Goal: Use online tool/utility: Utilize a website feature to perform a specific function

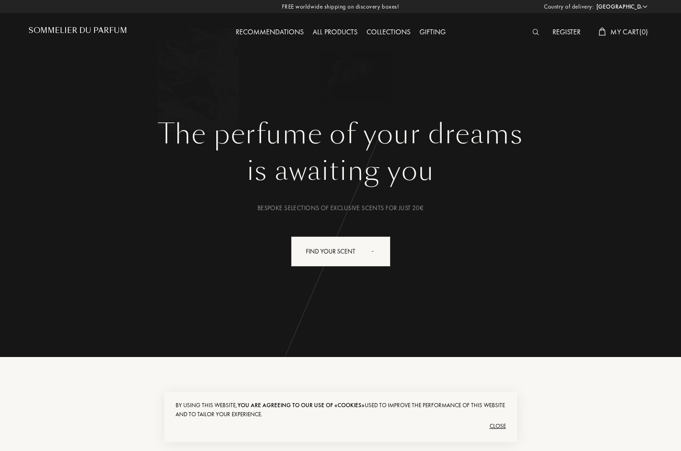
select select "NL"
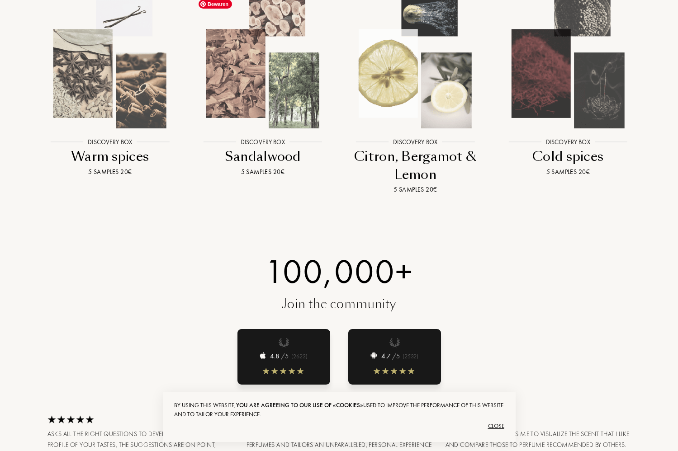
scroll to position [1030, 0]
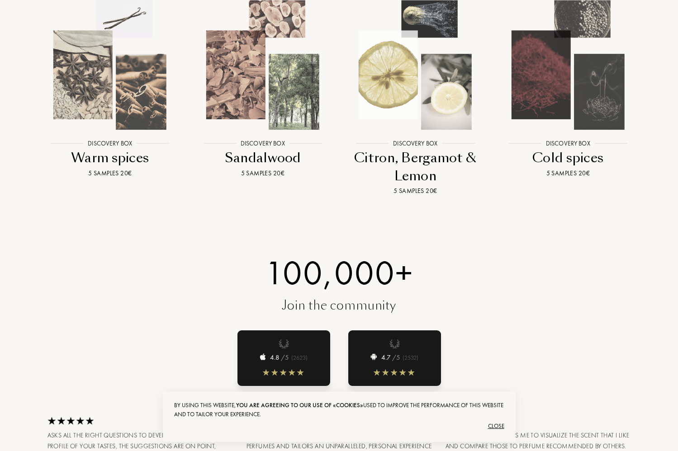
click at [494, 424] on div "Close" at bounding box center [339, 426] width 330 height 14
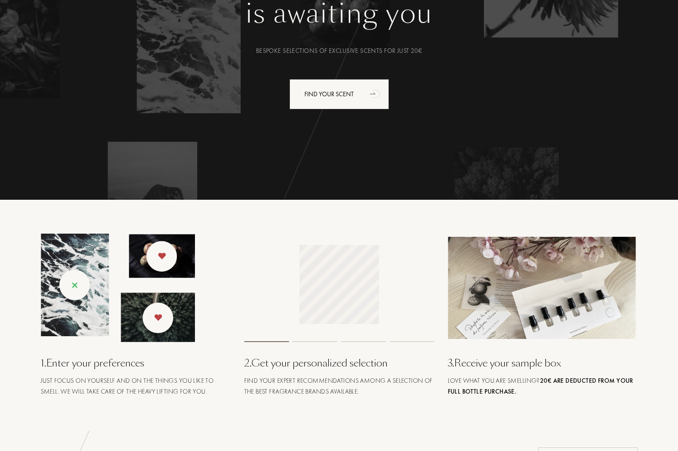
scroll to position [0, 0]
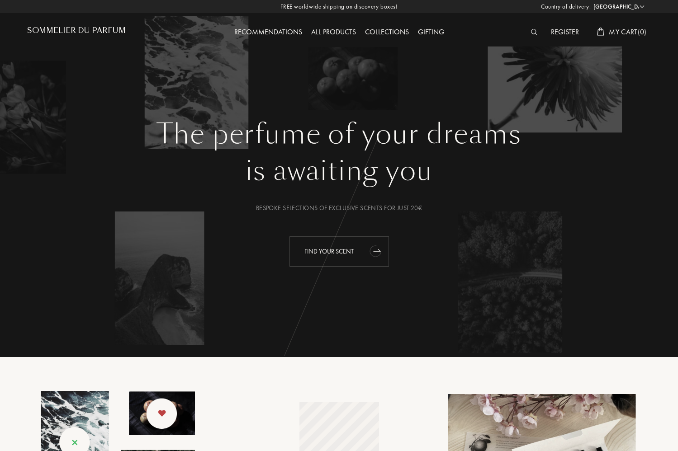
click at [339, 250] on div "Find your scent" at bounding box center [339, 252] width 100 height 30
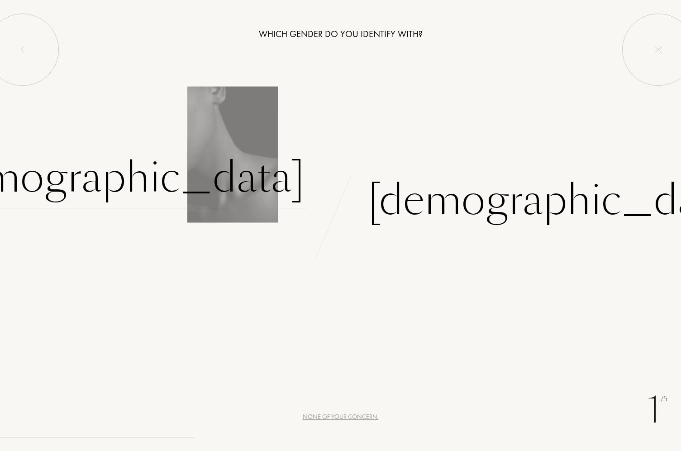
click at [265, 174] on div "Female" at bounding box center [116, 177] width 378 height 61
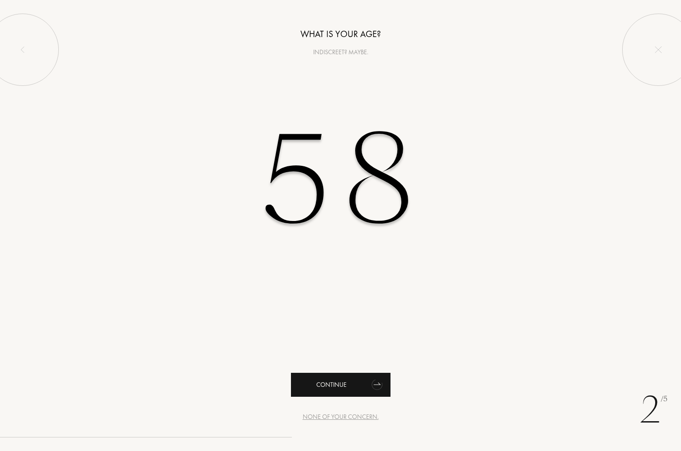
type input "58"
click at [334, 376] on div "Continue" at bounding box center [341, 385] width 100 height 24
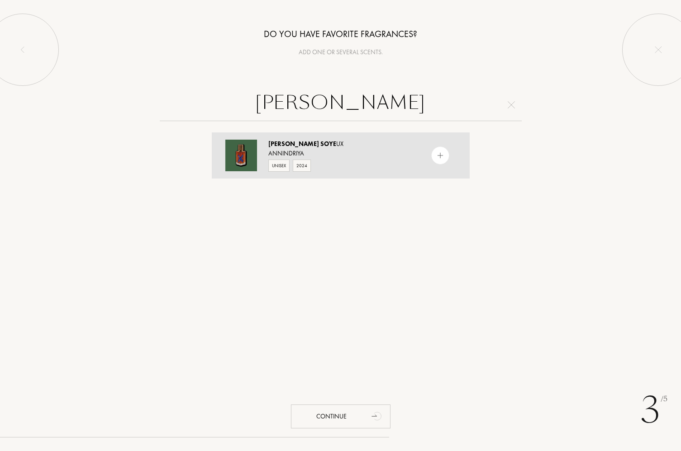
type input "orris soye"
click at [439, 153] on img at bounding box center [440, 156] width 9 height 9
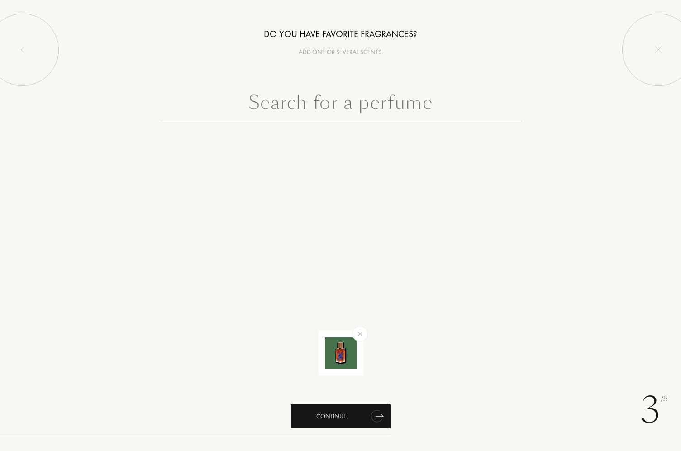
click at [320, 412] on div "Continue" at bounding box center [341, 417] width 100 height 24
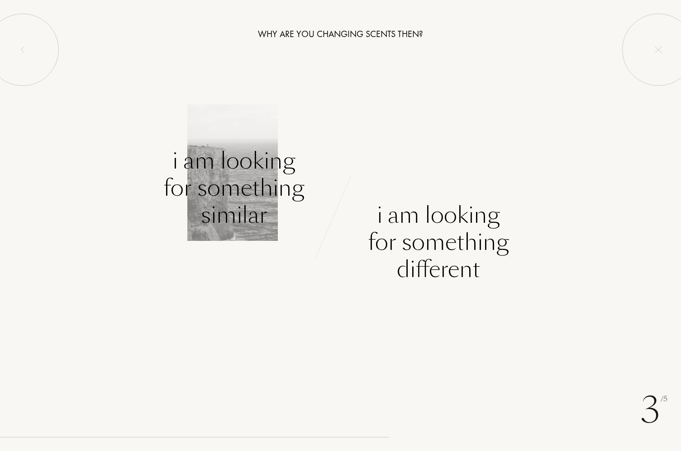
click at [265, 181] on div "I am looking for something similar" at bounding box center [233, 187] width 141 height 81
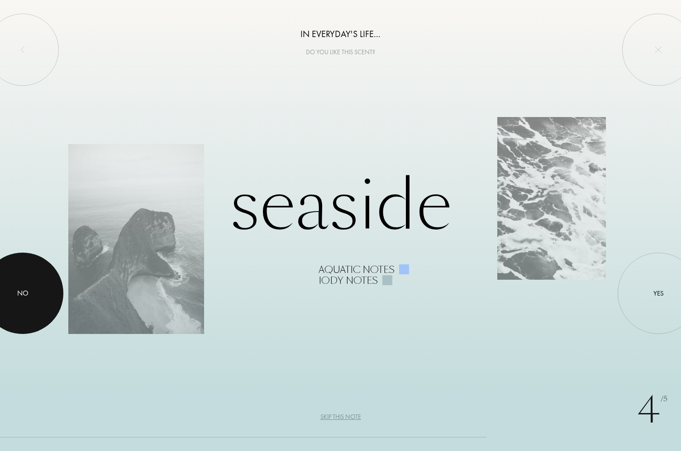
click at [19, 292] on div "No" at bounding box center [22, 293] width 11 height 11
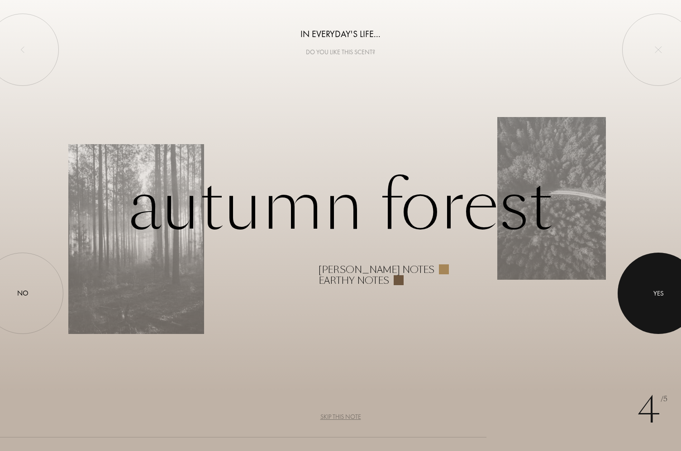
click at [643, 289] on div at bounding box center [657, 293] width 81 height 81
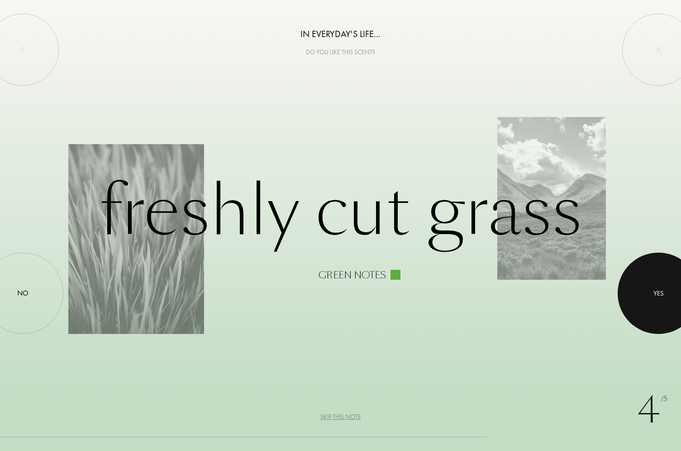
click at [643, 289] on div at bounding box center [657, 293] width 81 height 81
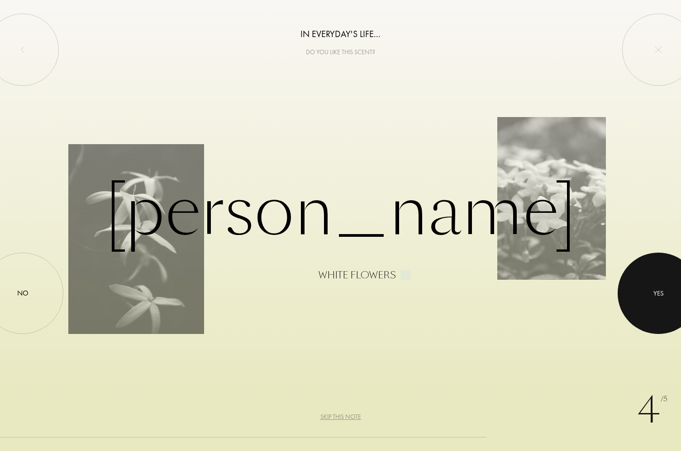
click at [643, 289] on div at bounding box center [657, 293] width 81 height 81
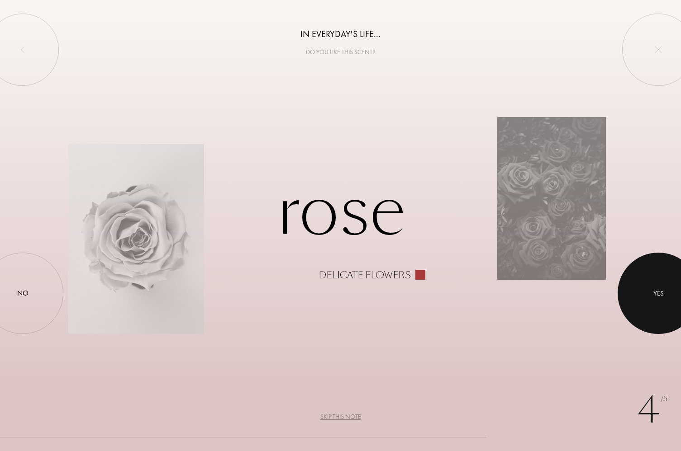
click at [643, 289] on div at bounding box center [657, 293] width 81 height 81
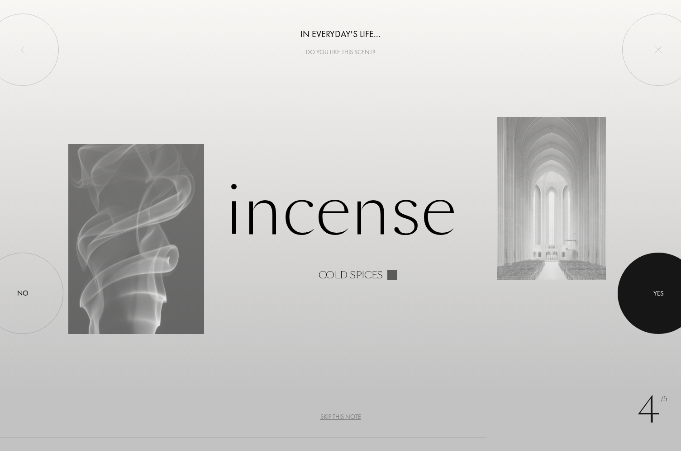
click at [643, 289] on div at bounding box center [657, 293] width 81 height 81
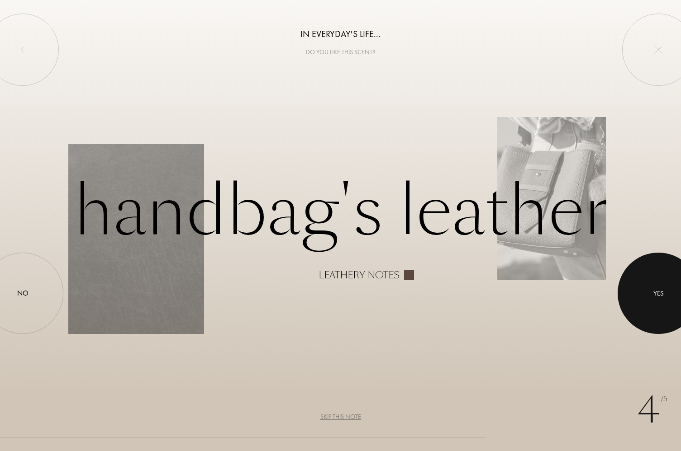
click at [643, 289] on div at bounding box center [657, 293] width 81 height 81
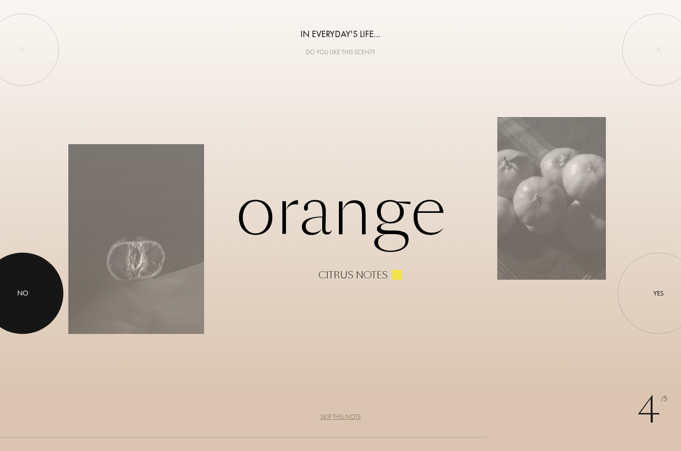
click at [14, 296] on div at bounding box center [22, 293] width 81 height 81
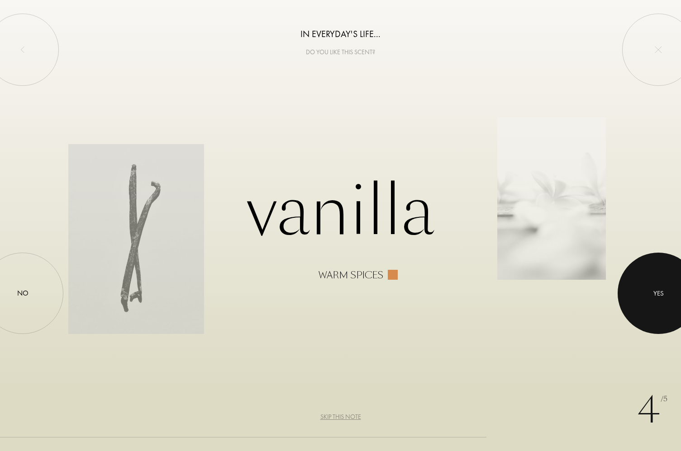
click at [657, 288] on div "Yes" at bounding box center [658, 293] width 10 height 10
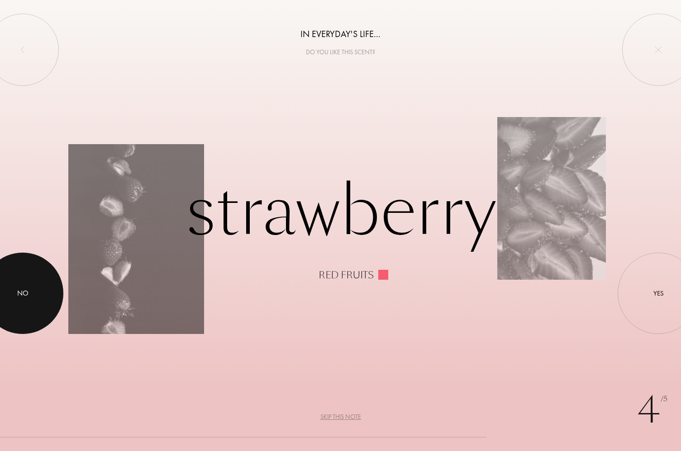
click at [36, 282] on div at bounding box center [22, 293] width 81 height 81
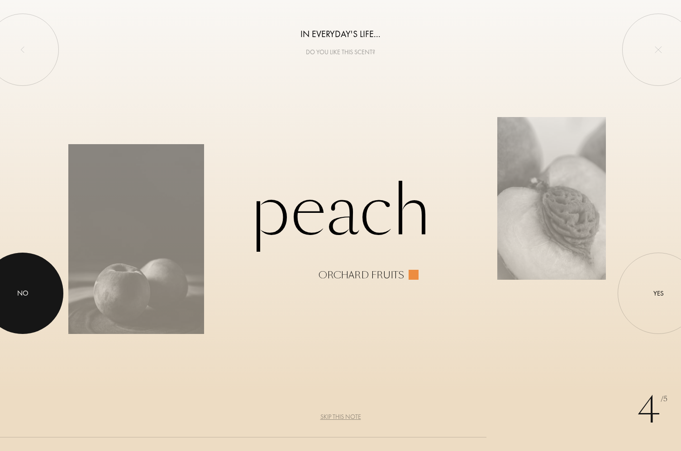
click at [27, 292] on div "No" at bounding box center [22, 293] width 11 height 11
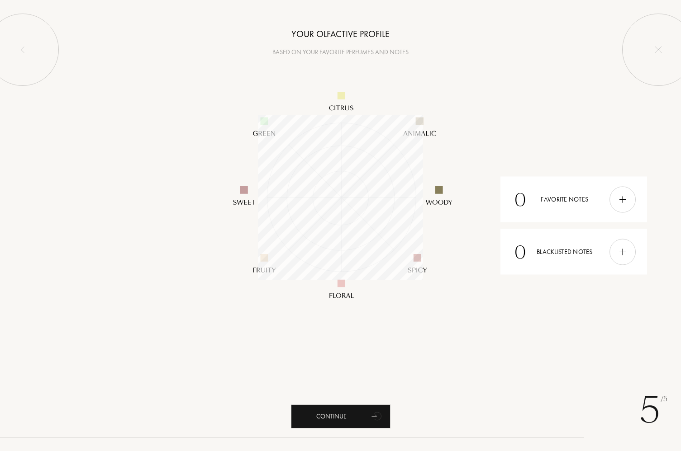
scroll to position [165, 165]
click at [618, 199] on img at bounding box center [622, 200] width 10 height 10
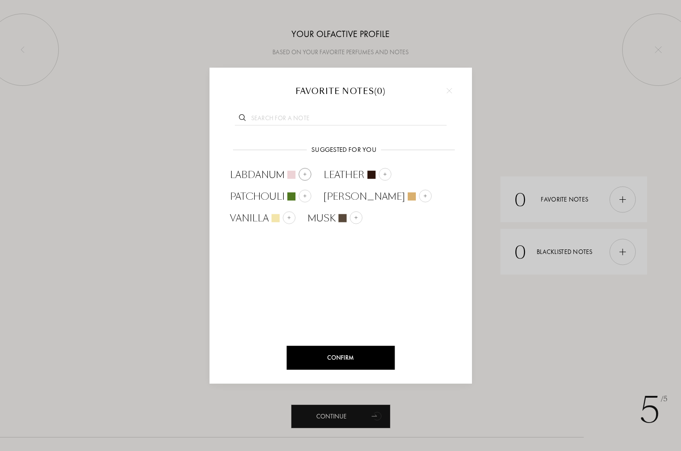
click at [267, 171] on span "Labdanum" at bounding box center [257, 175] width 55 height 14
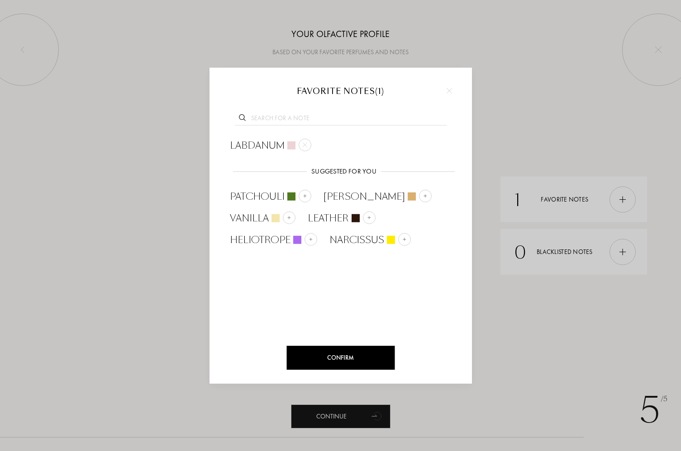
click at [338, 355] on div "Confirm" at bounding box center [340, 358] width 108 height 24
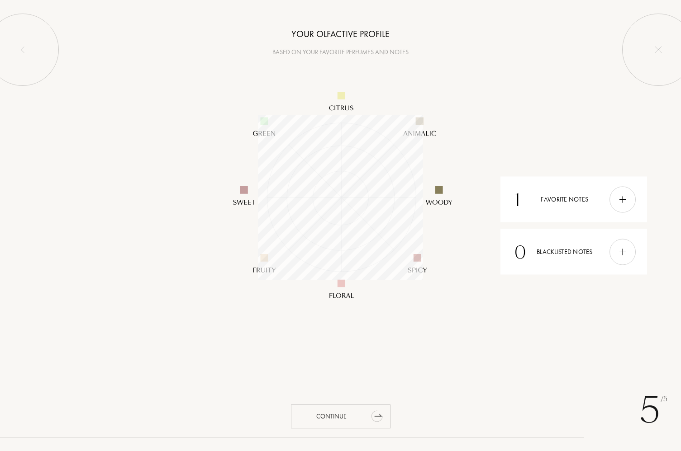
click at [326, 416] on div "Continue" at bounding box center [341, 417] width 100 height 24
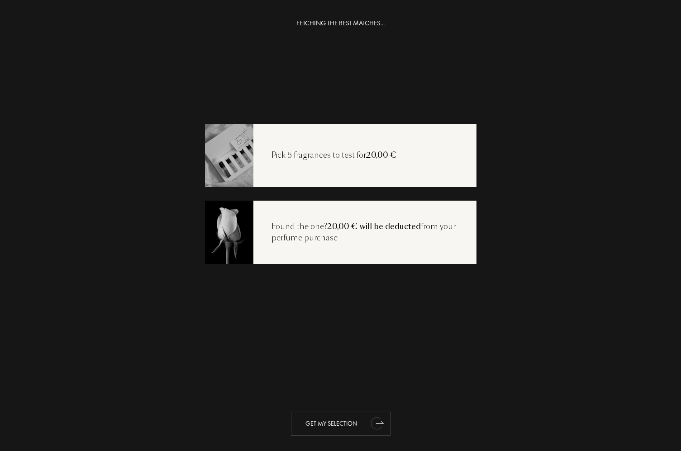
click at [320, 419] on div "Get my selection" at bounding box center [341, 424] width 100 height 24
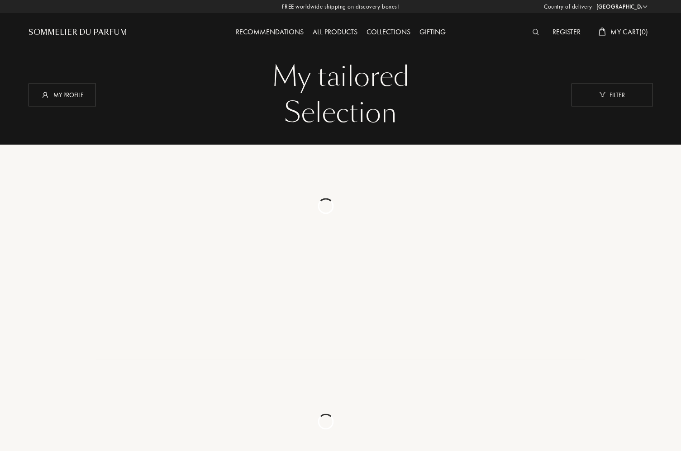
select select "NL"
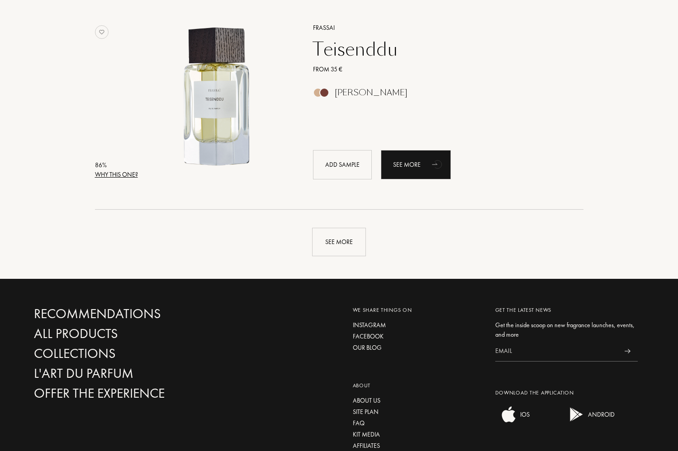
scroll to position [2094, 0]
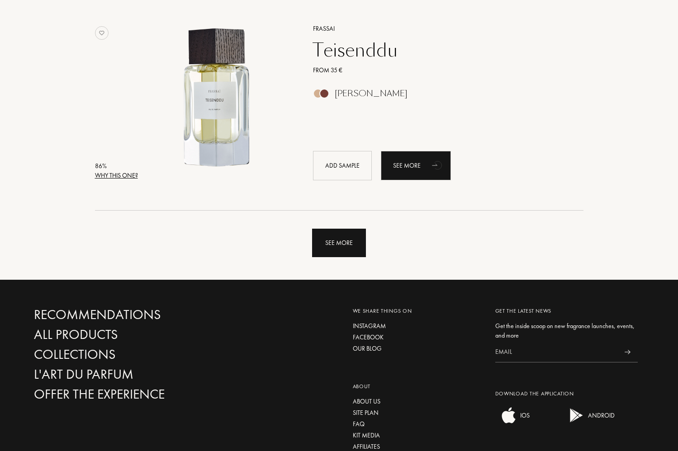
click at [334, 240] on div "See more" at bounding box center [339, 243] width 54 height 28
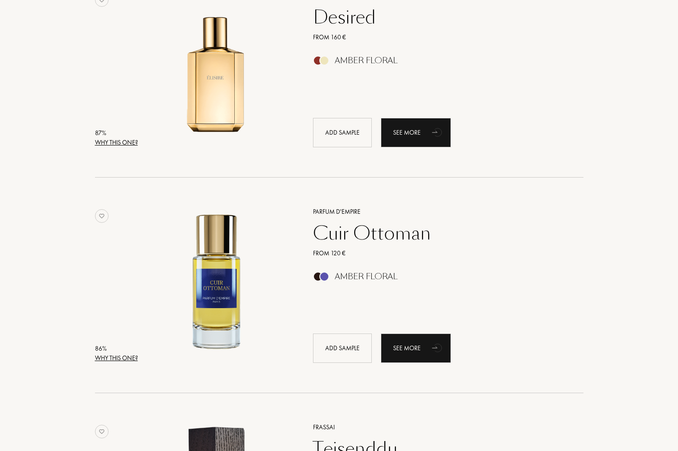
scroll to position [1686, 0]
